Goal: Information Seeking & Learning: Check status

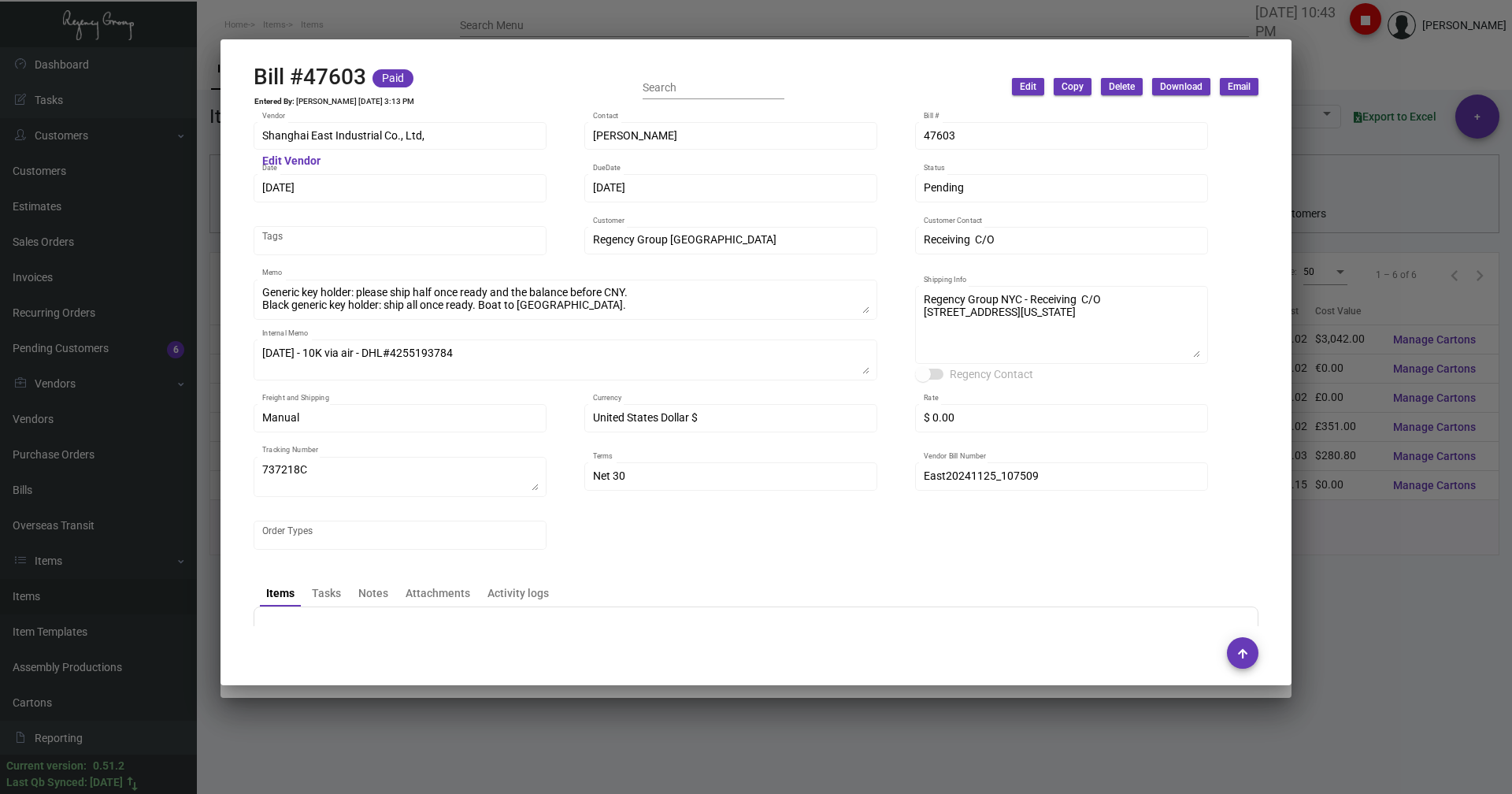
scroll to position [551, 0]
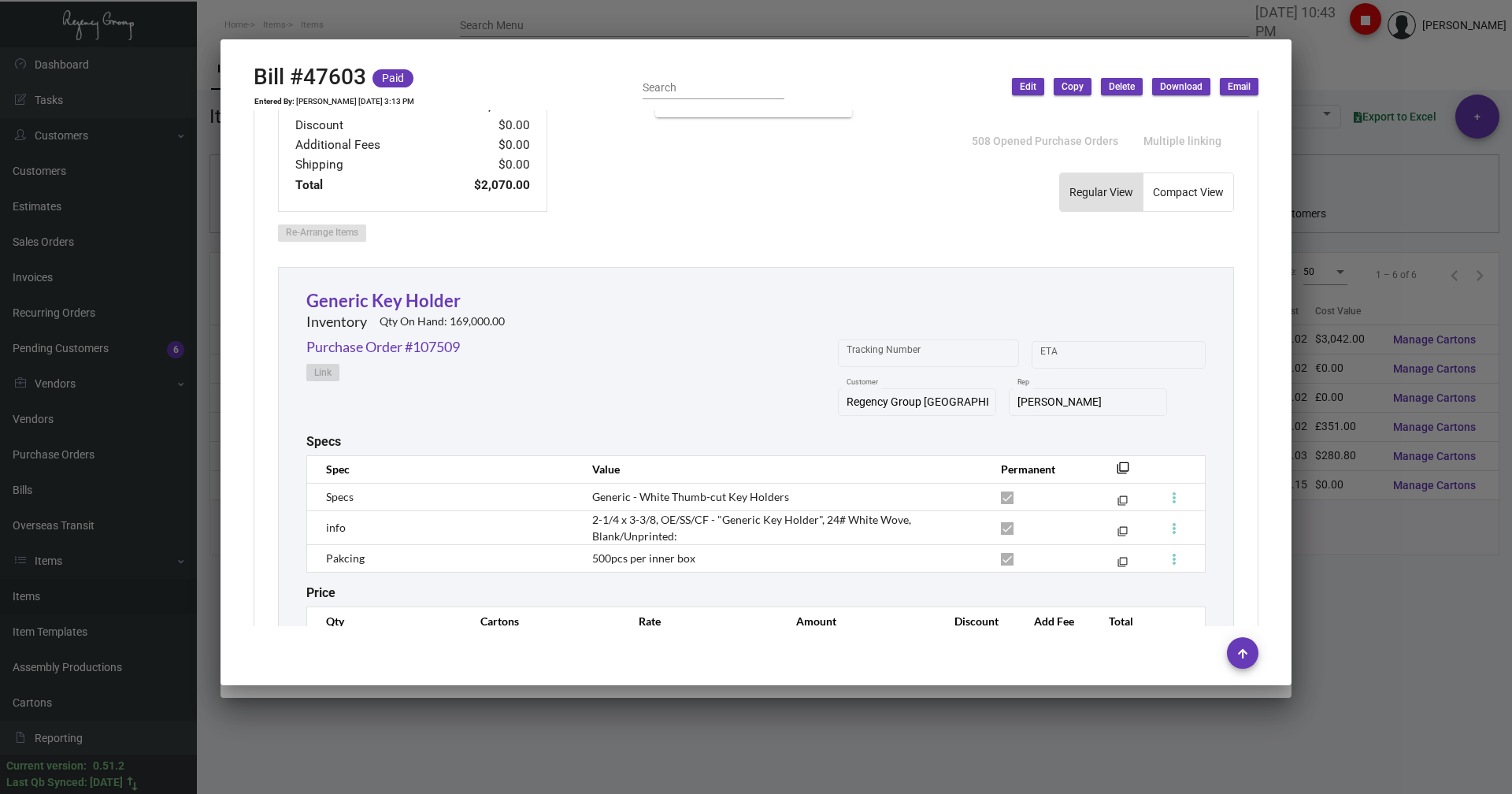
click at [267, 7] on div at bounding box center [756, 397] width 1512 height 794
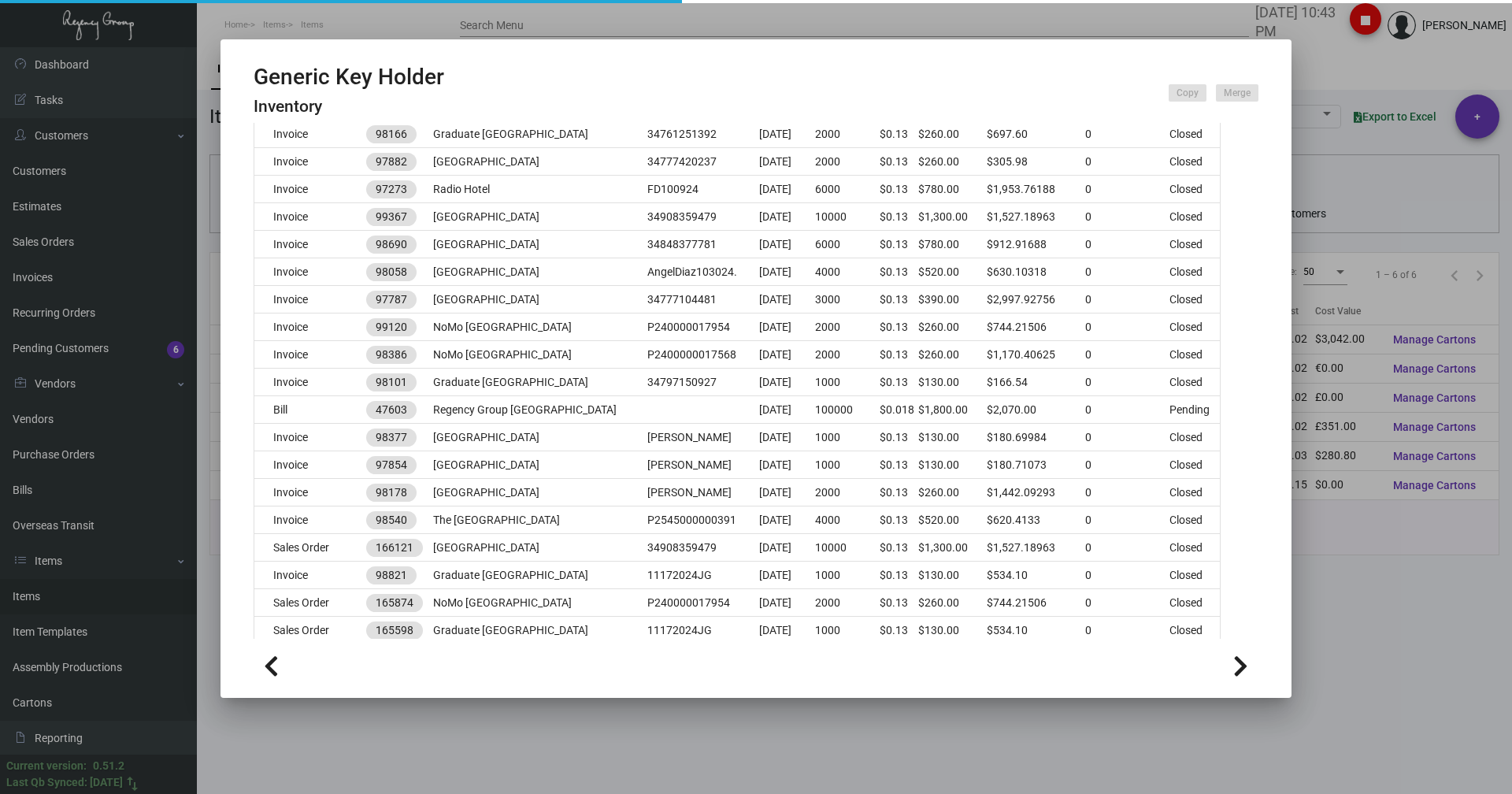
click at [266, 20] on div at bounding box center [756, 397] width 1512 height 794
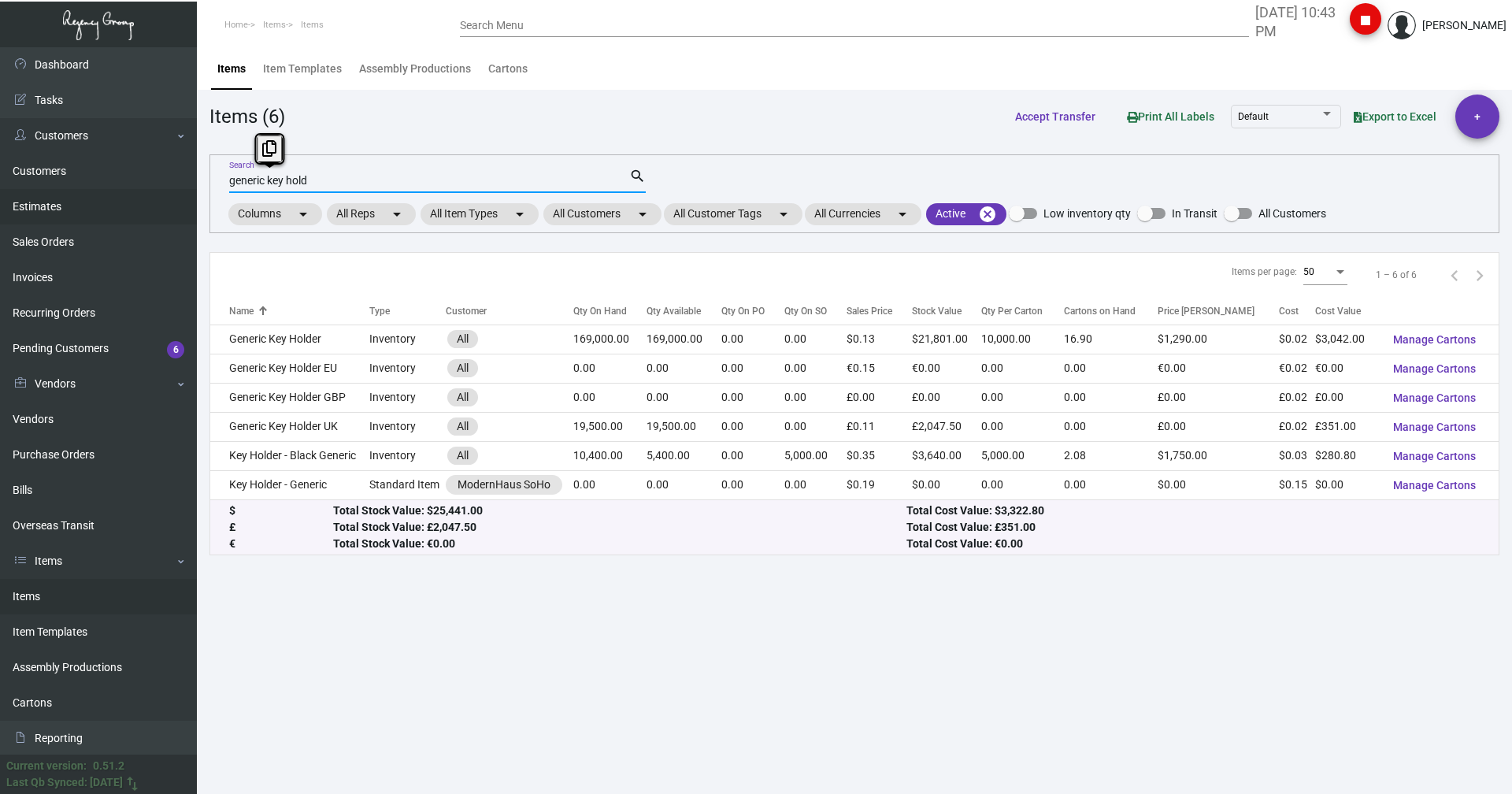
drag, startPoint x: 329, startPoint y: 183, endPoint x: 156, endPoint y: 192, distance: 173.2
click at [156, 192] on div "Dashboard Dashboard Tasks Customers Customers Estimates Sales Orders Invoices R…" at bounding box center [756, 420] width 1512 height 747
type input "harbor inn key"
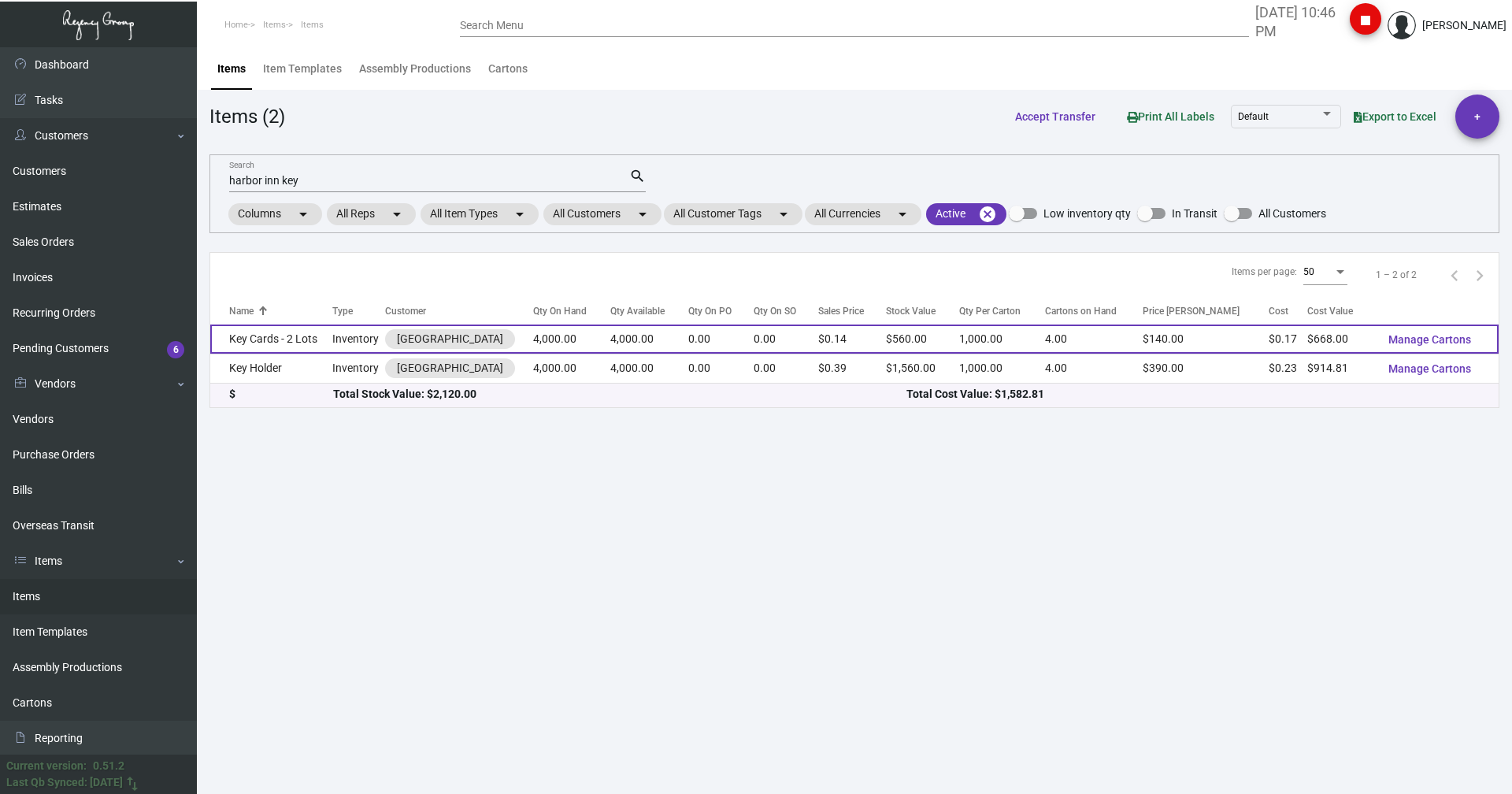
click at [278, 345] on td "Key Cards - 2 Lots" at bounding box center [271, 339] width 122 height 29
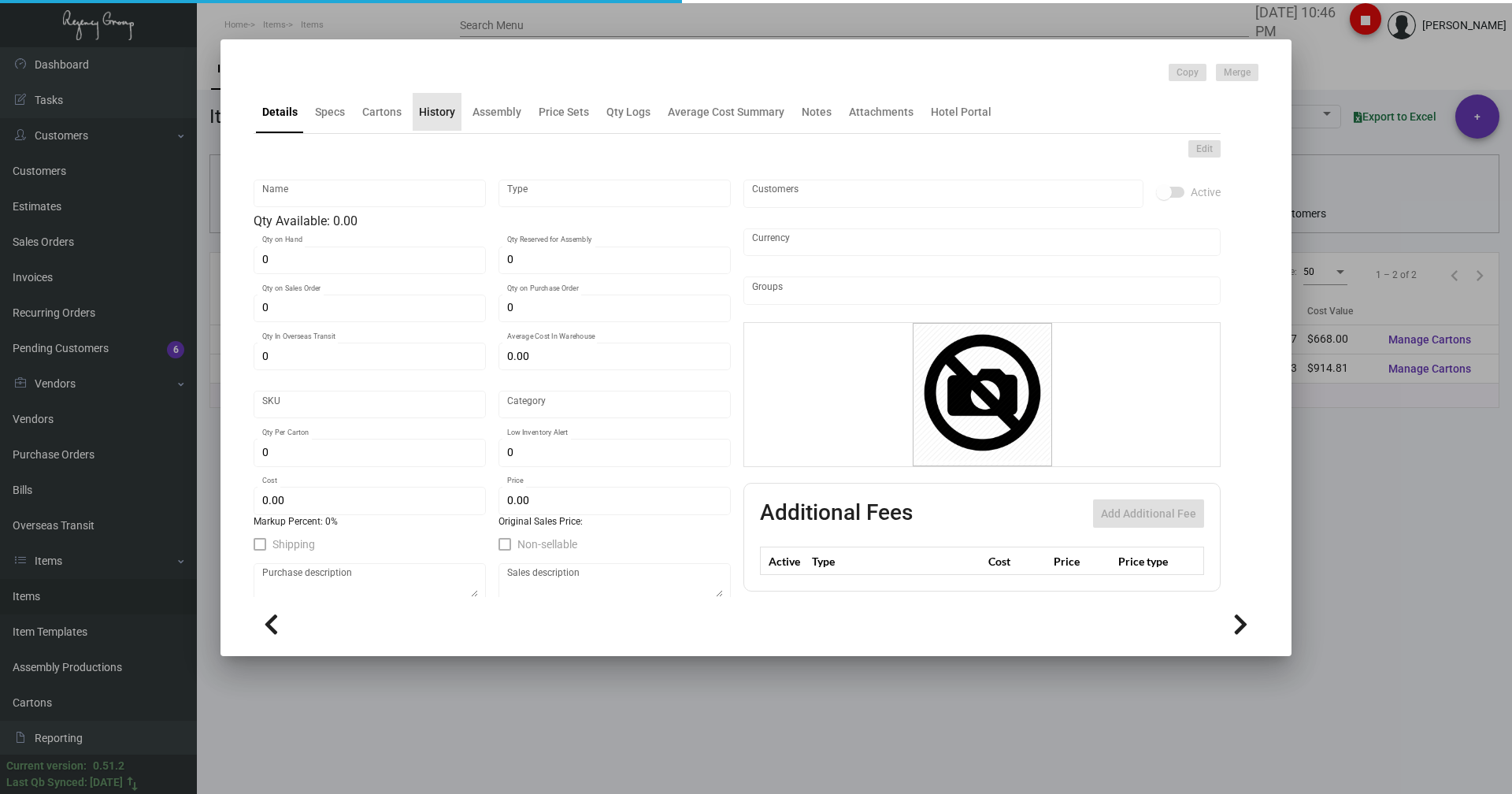
click at [438, 119] on div "History" at bounding box center [438, 112] width 37 height 17
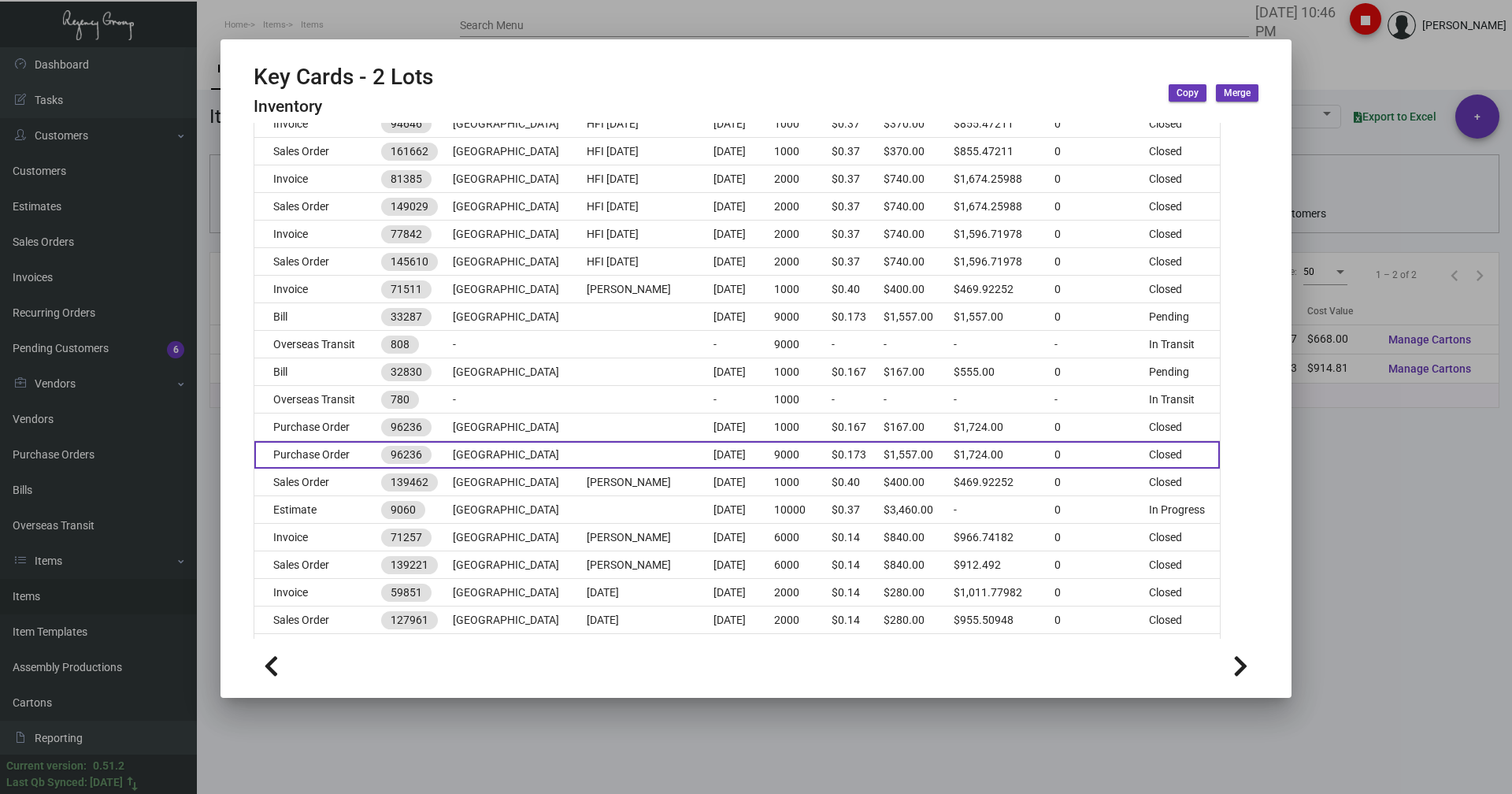
scroll to position [315, 0]
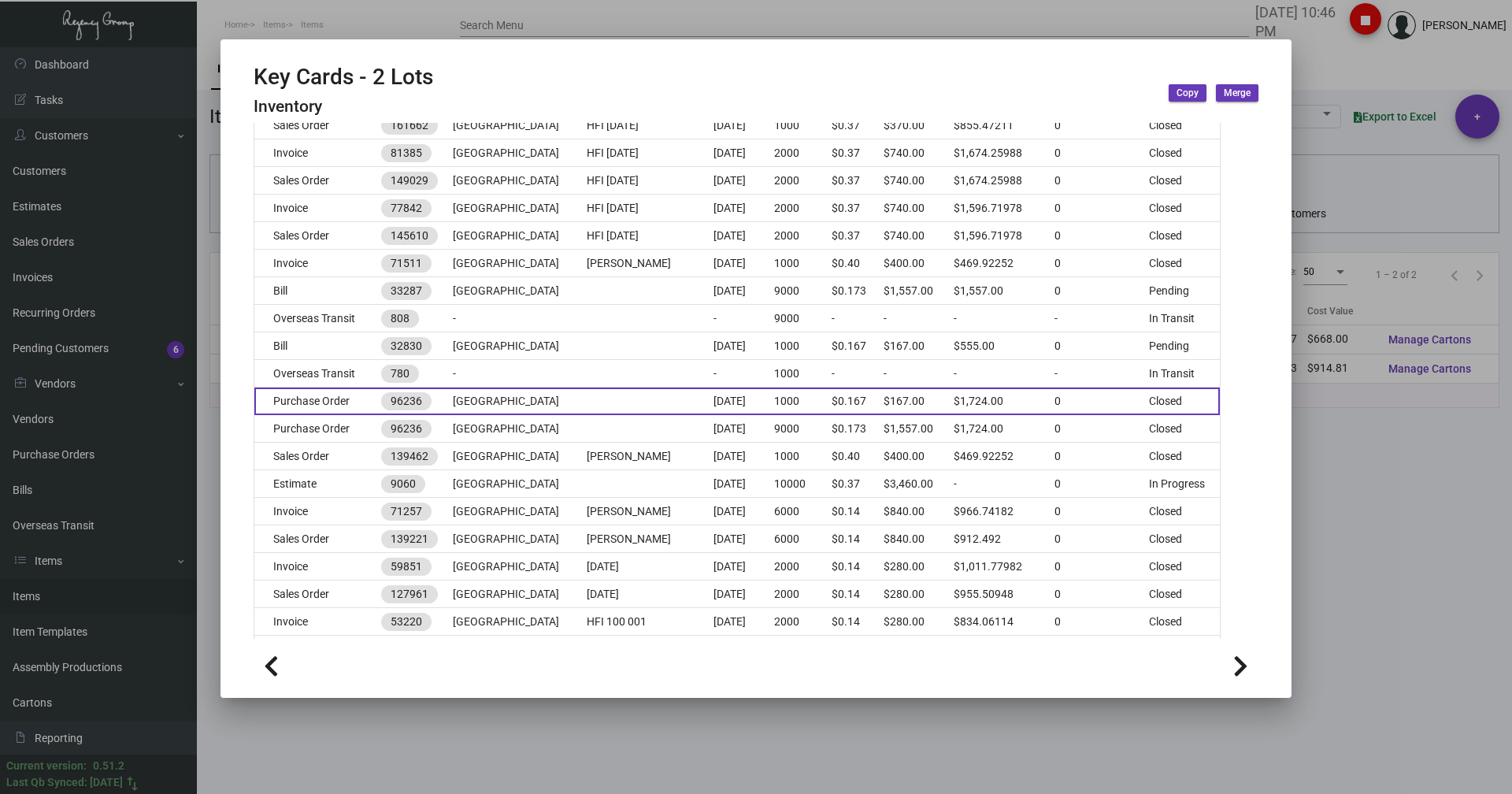
click at [321, 406] on td "Purchase Order" at bounding box center [317, 401] width 127 height 27
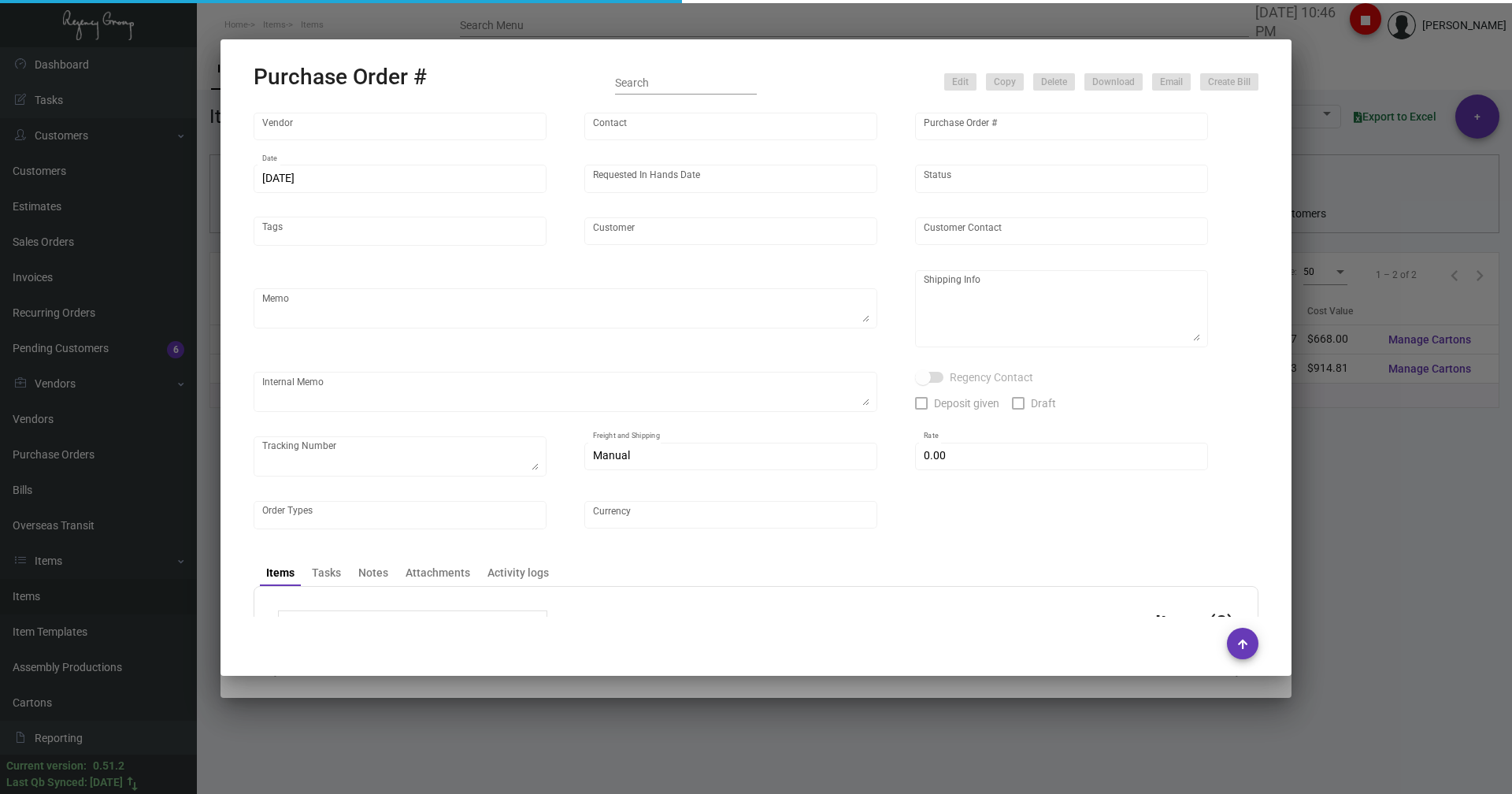
type input "Nexqo"
type input "[PERSON_NAME]"
type input "96236"
type input "[DATE]"
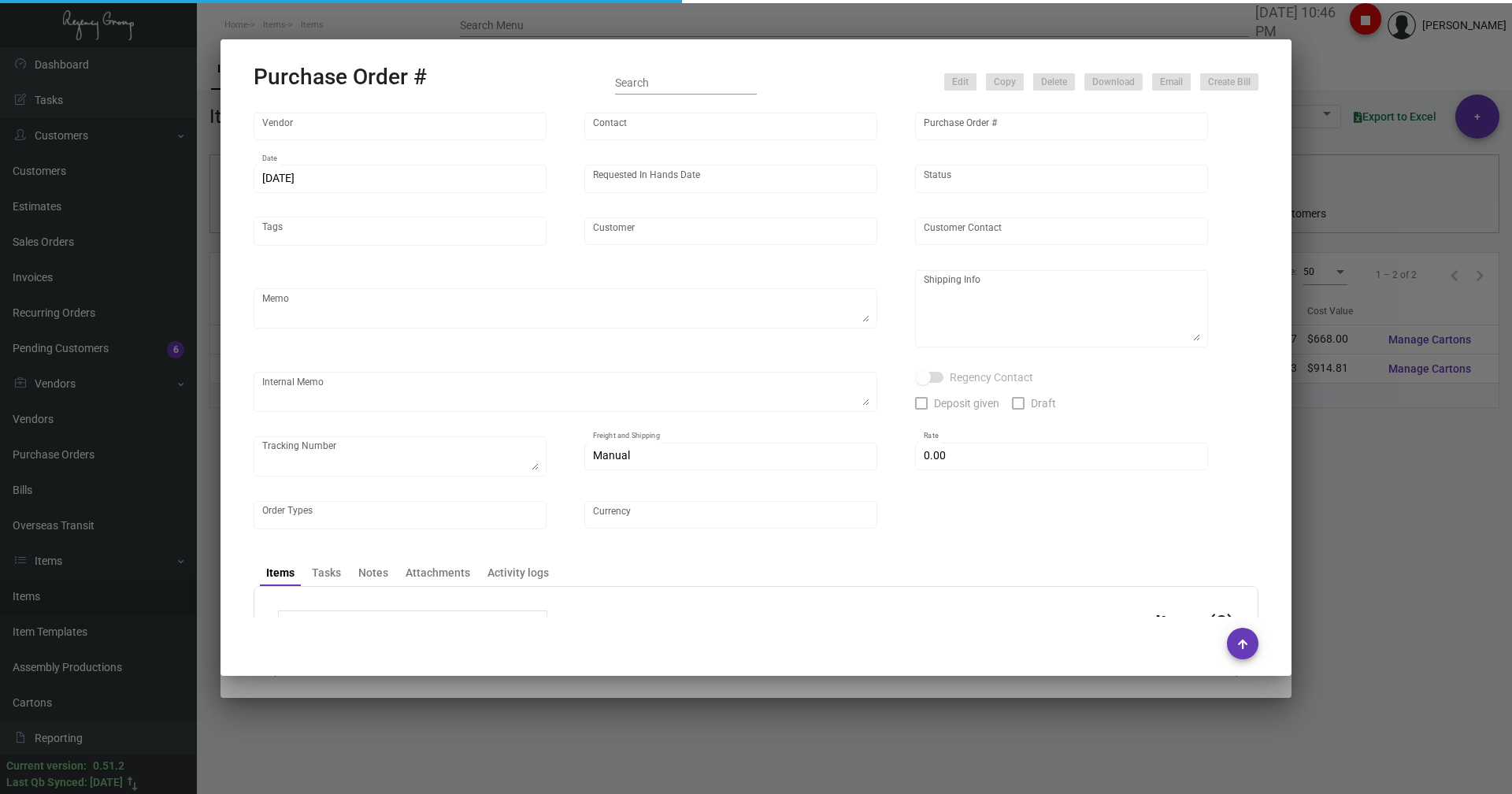
type input "[GEOGRAPHIC_DATA]"
type textarea "1K AIR 9K BOAT to [GEOGRAPHIC_DATA]."
type textarea "Regency Group NJ - [PERSON_NAME] [STREET_ADDRESS]"
checkbox input "true"
type input "$ 0.00"
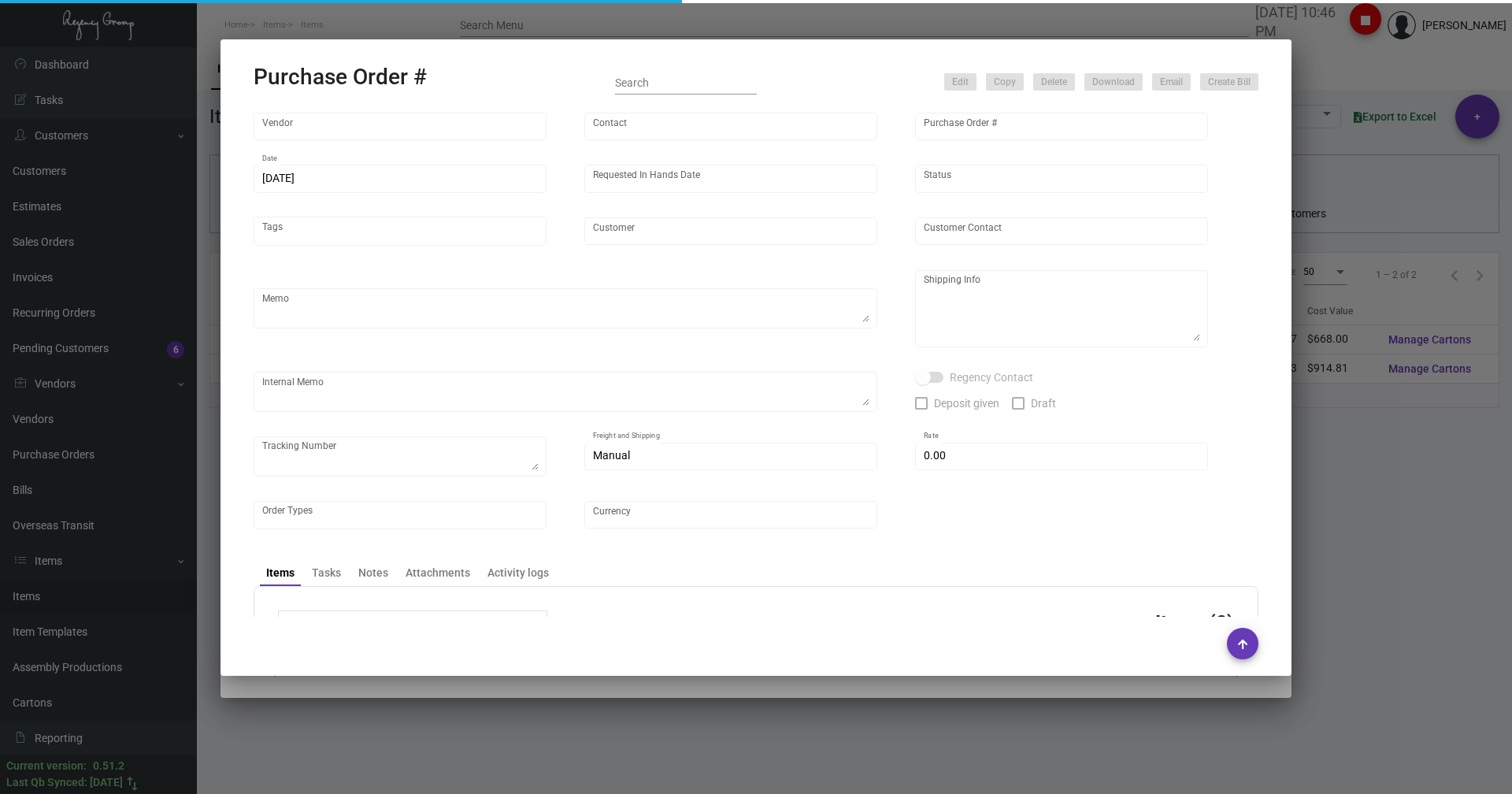
type input "United States Dollar $"
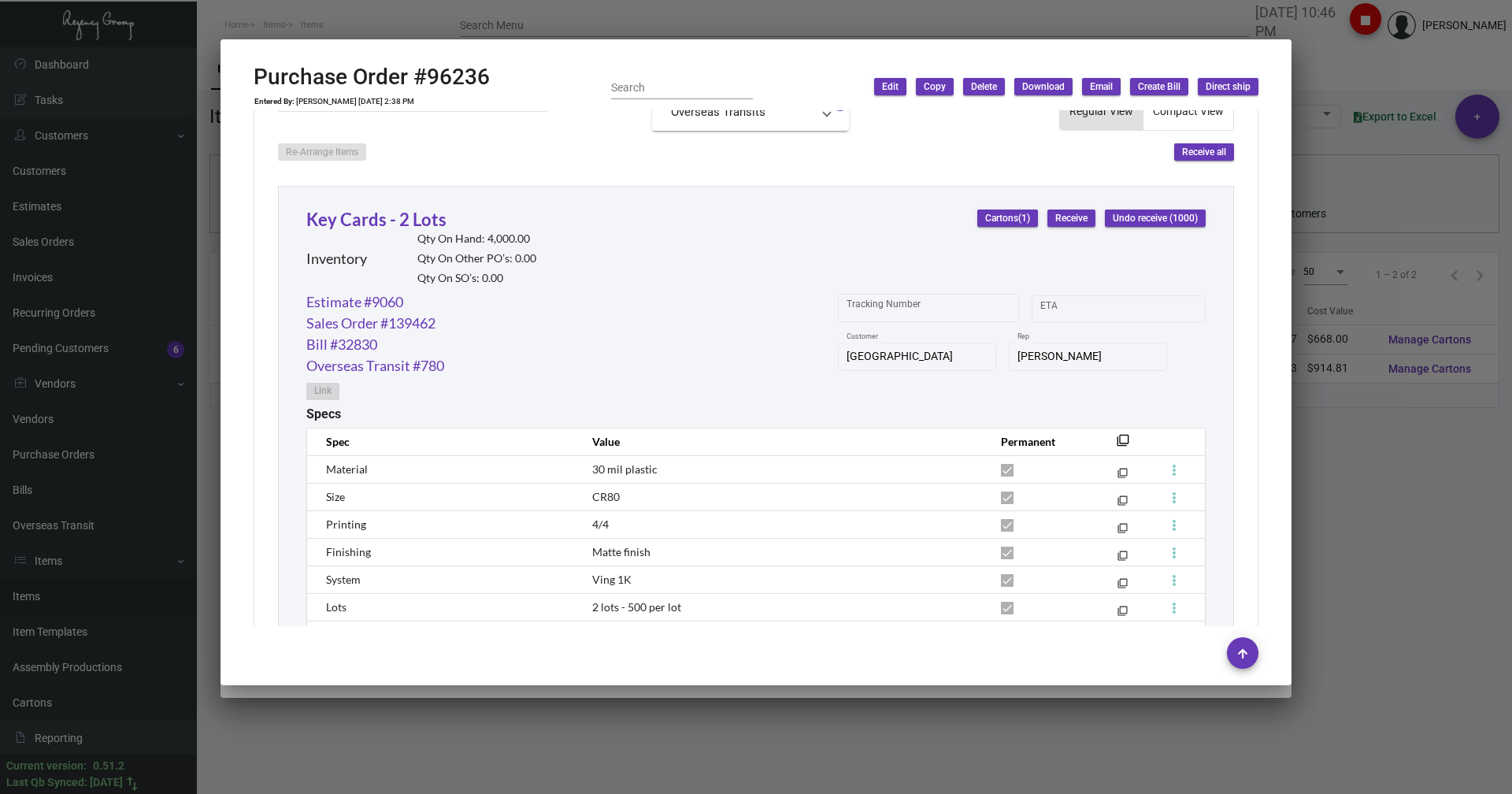
scroll to position [866, 0]
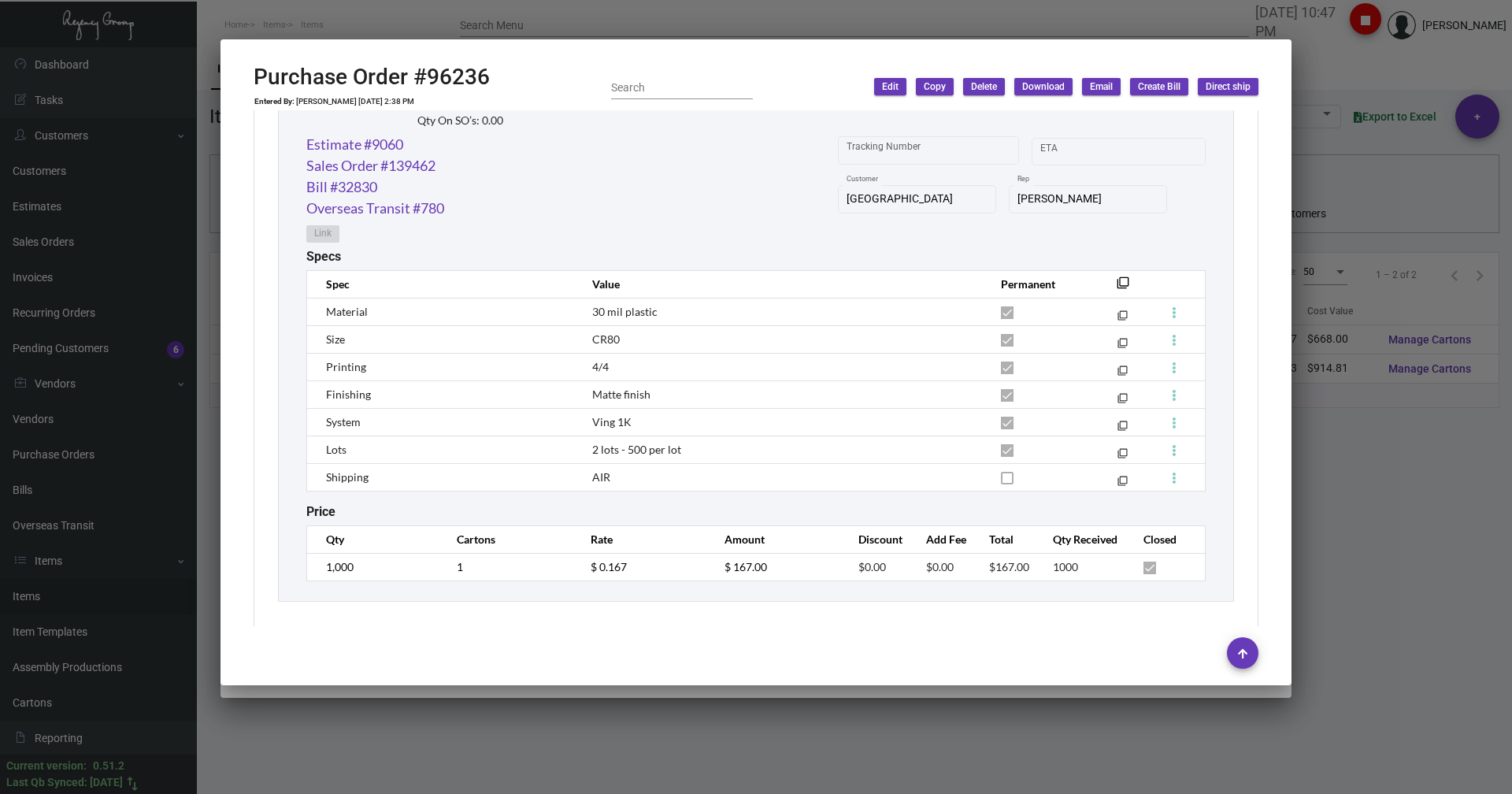
click at [464, 13] on div at bounding box center [756, 397] width 1512 height 794
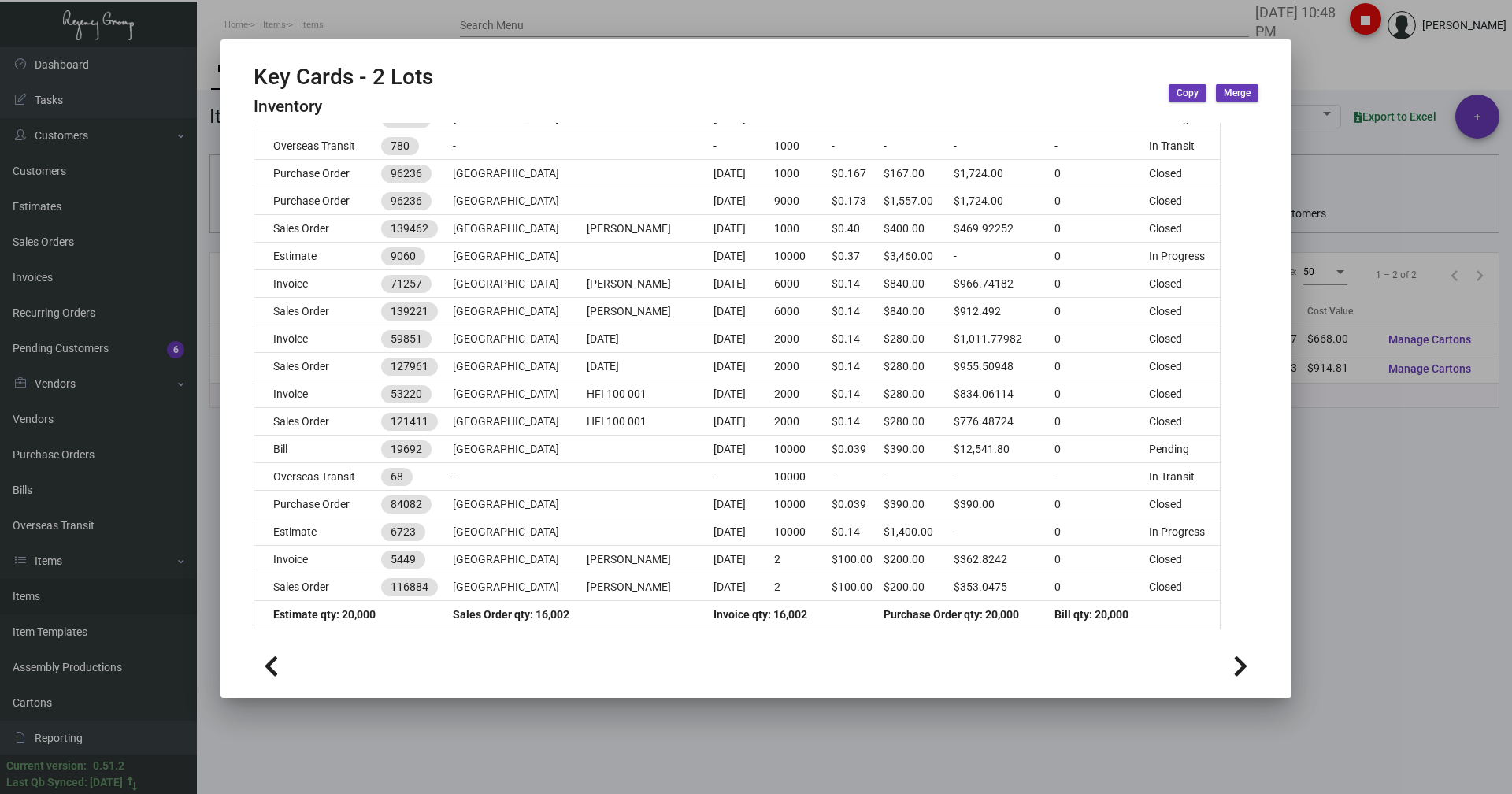
scroll to position [306, 0]
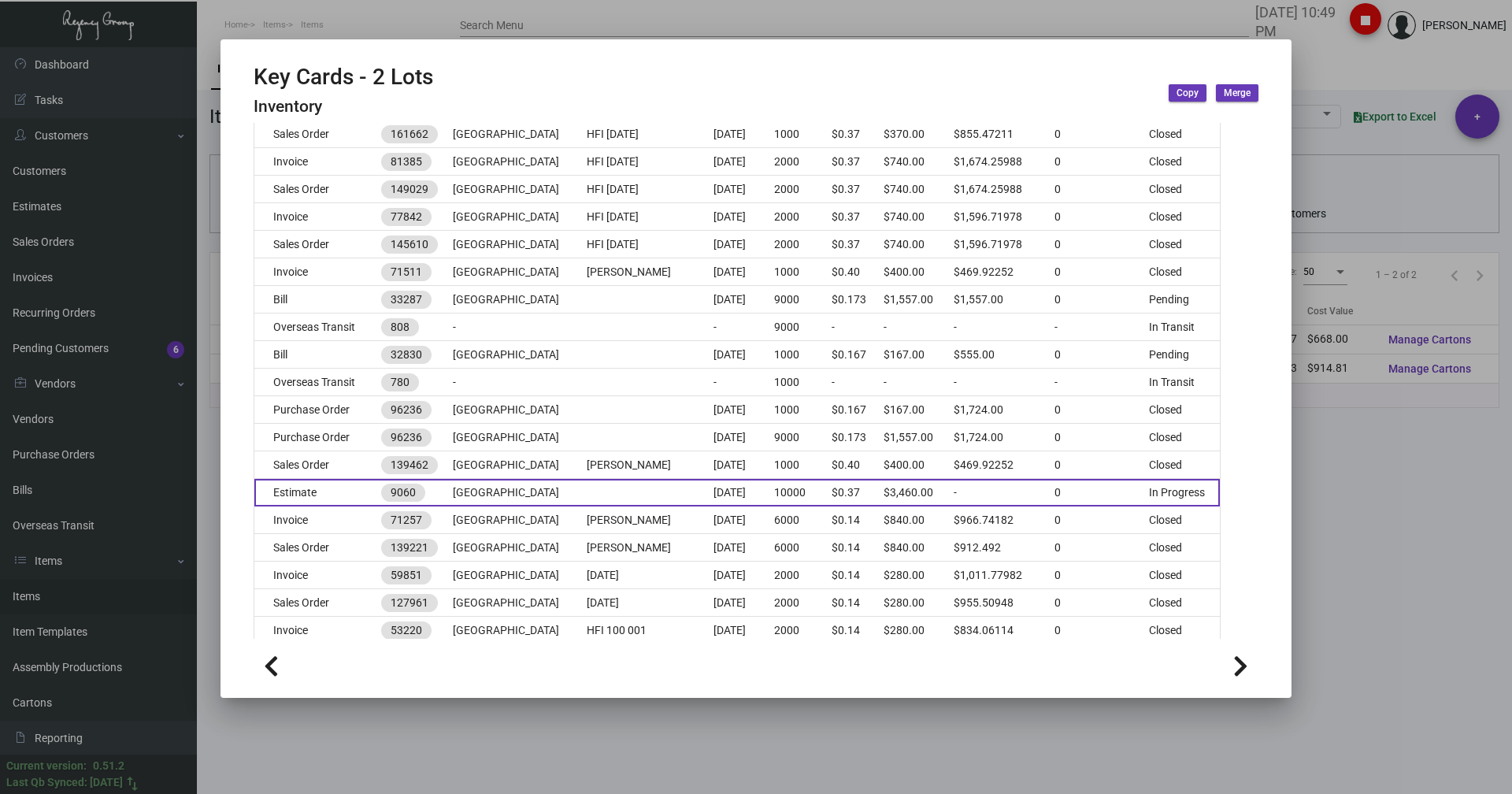
click at [313, 484] on td "Estimate" at bounding box center [317, 493] width 127 height 27
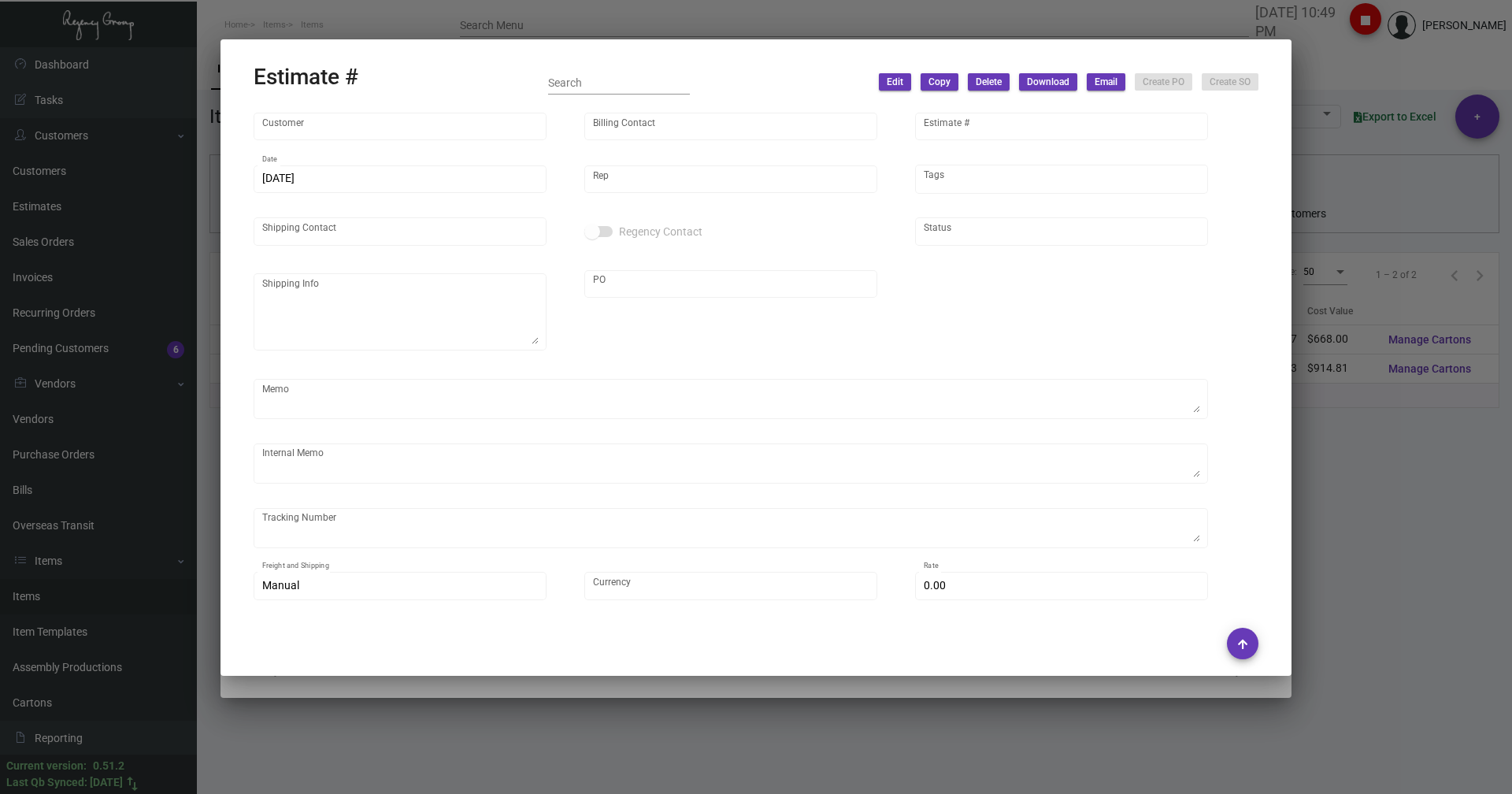
type input "[GEOGRAPHIC_DATA]"
type input "[PERSON_NAME]"
type input "9060"
type input "[DATE]"
type input "[PERSON_NAME]"
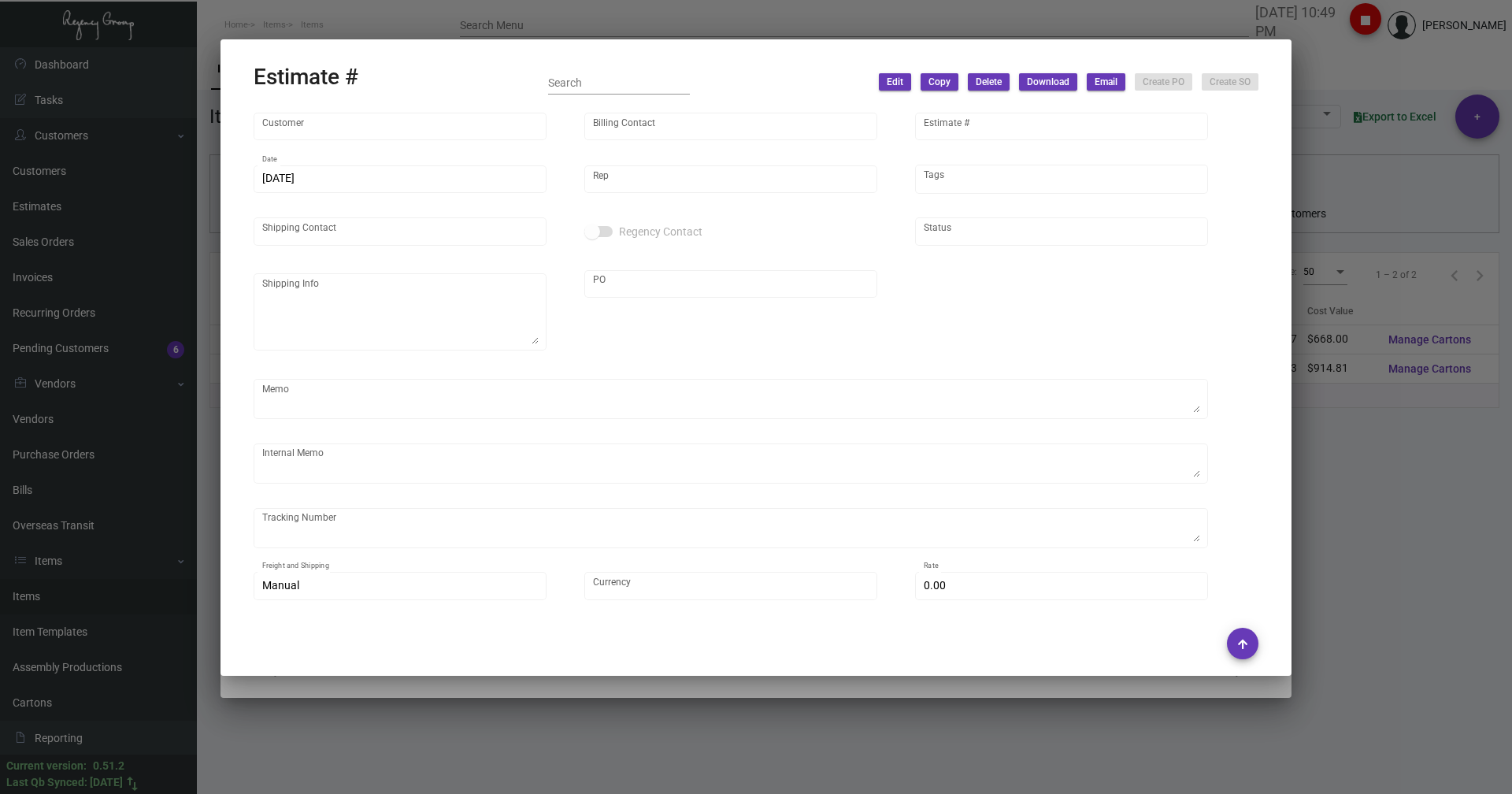
type textarea "1K air 9K boat"
type input "United States Dollar $"
type input "$ 0.00"
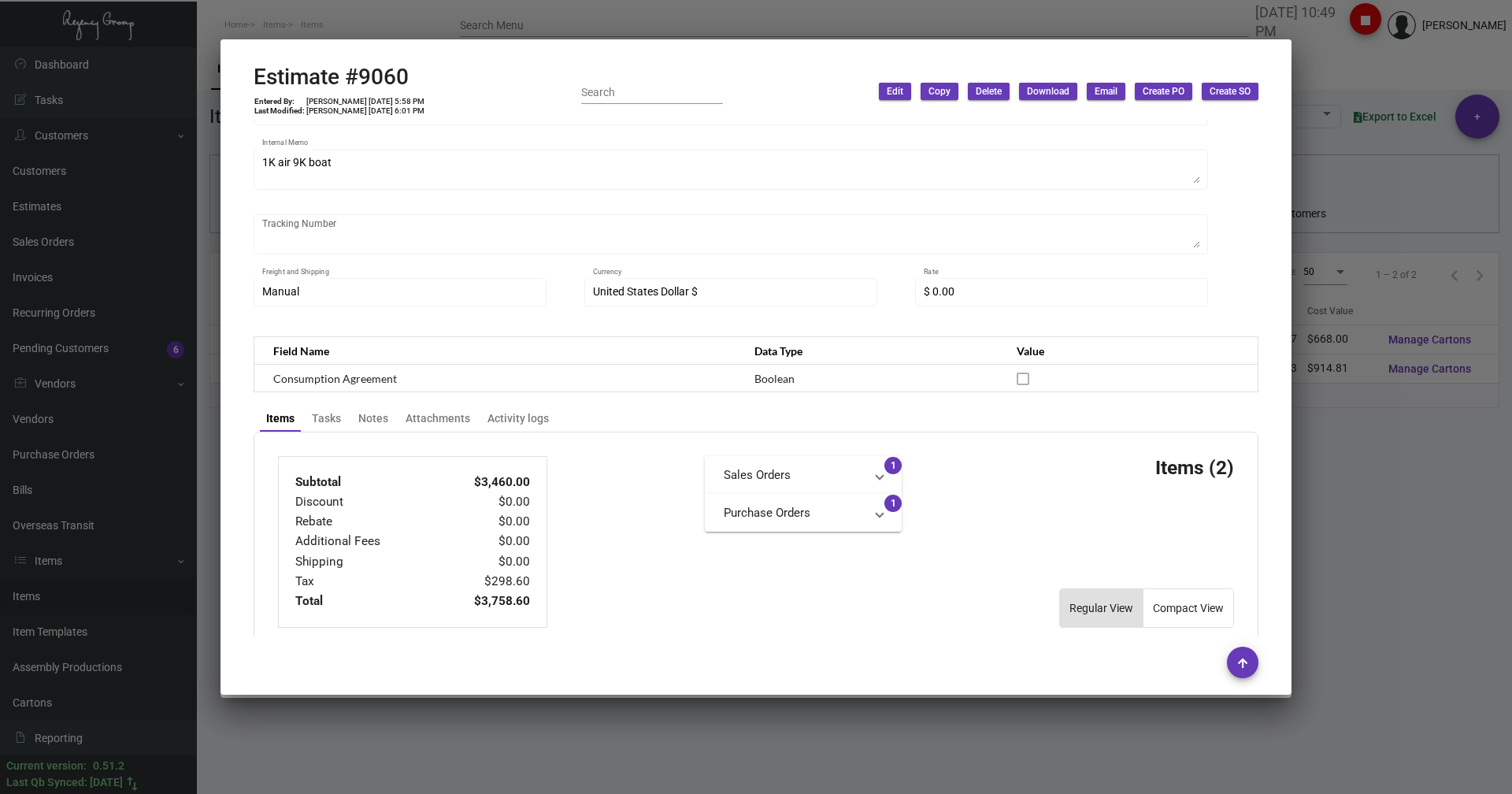
scroll to position [237, 0]
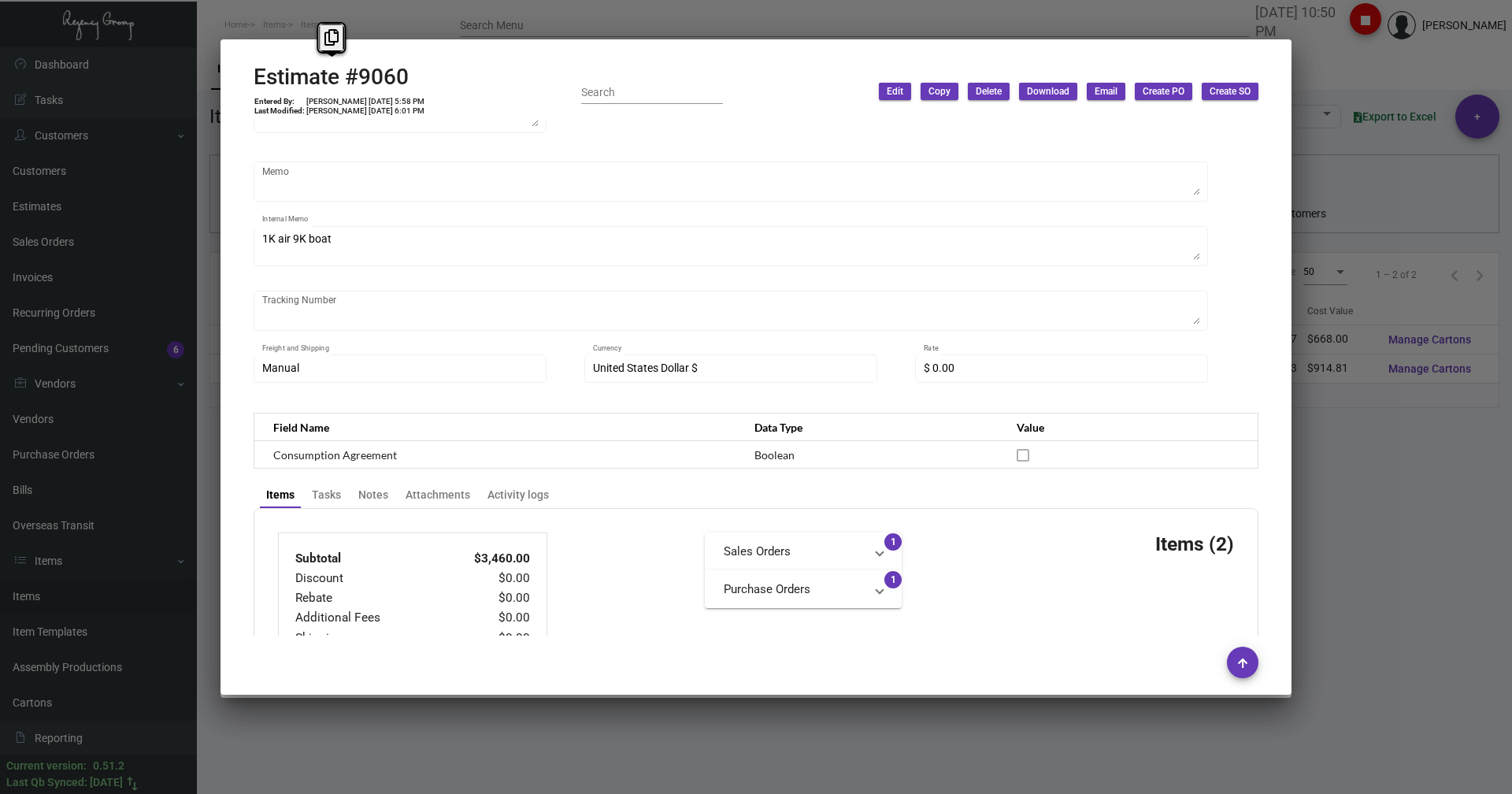
drag, startPoint x: 413, startPoint y: 76, endPoint x: 248, endPoint y: 68, distance: 165.2
click at [248, 68] on mat-dialog-container "Estimate #9060 Entered By: [PERSON_NAME] [DATE] 5:58 PM Last Modified: [PERSON_…" at bounding box center [756, 366] width 1071 height 655
click at [326, 41] on icon at bounding box center [331, 37] width 14 height 17
copy h2 "Estimate #9060"
click at [246, 7] on div at bounding box center [756, 397] width 1512 height 794
